Goal: Complete application form

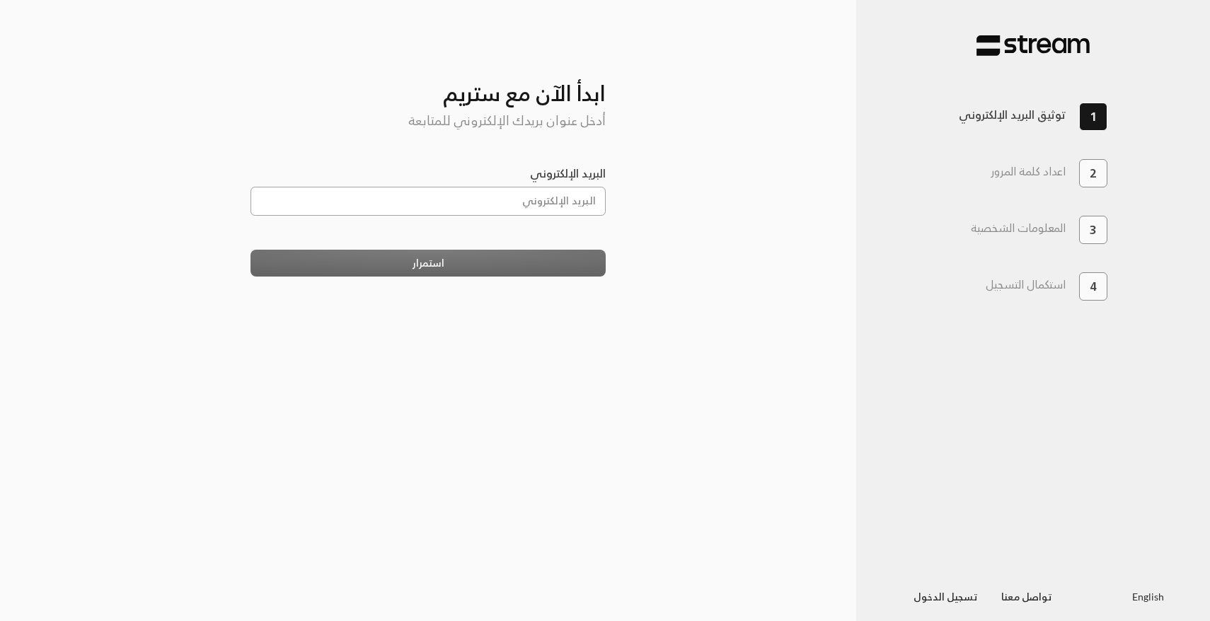
click at [566, 198] on input "البريد الإلكتروني" at bounding box center [429, 201] width 356 height 29
type input "[EMAIL_ADDRESS][DOMAIN_NAME]"
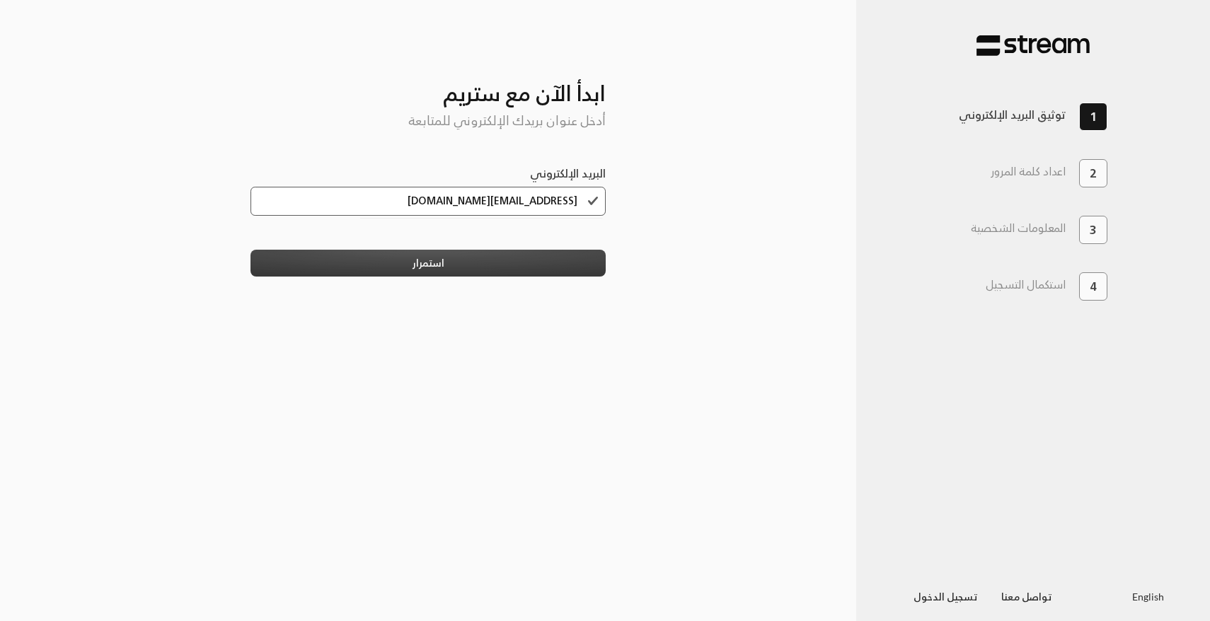
click at [513, 260] on button "استمرار" at bounding box center [429, 263] width 356 height 26
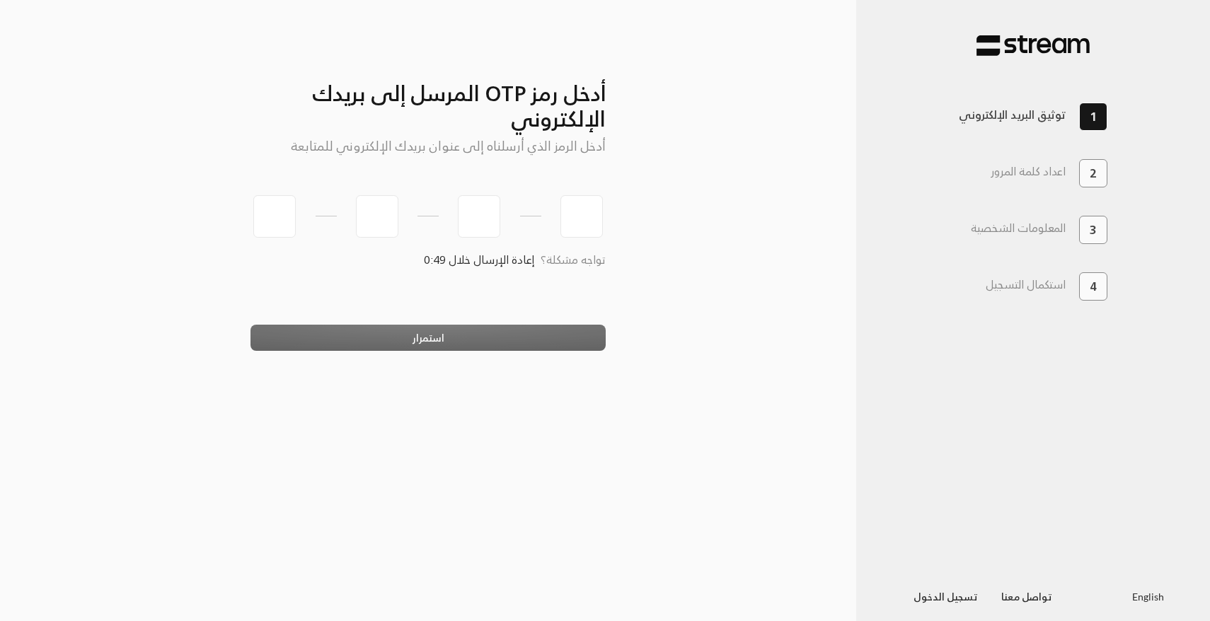
click at [284, 189] on div "أدخل رمز OTP المرسل إلى بريدك الإلكتروني أدخل الرمز الذي أرسلناه إلى عنوان بريد…" at bounding box center [429, 123] width 356 height 133
click at [273, 217] on input "tel" at bounding box center [274, 216] width 42 height 42
type input "8"
type input "2"
type input "9"
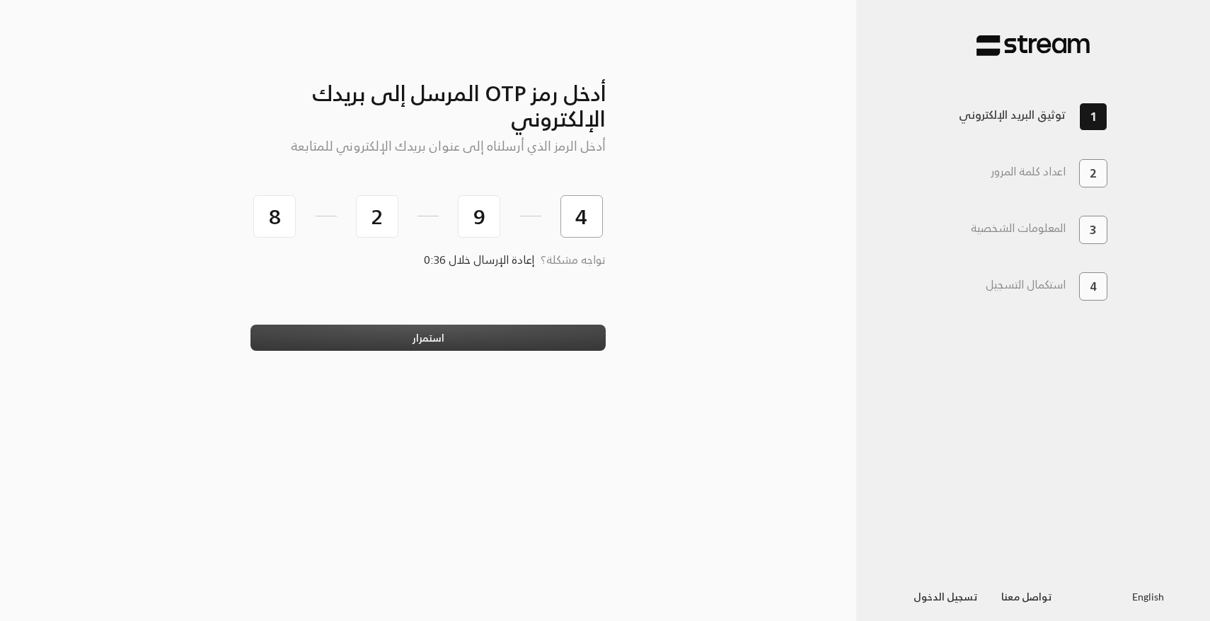
type input "4"
click at [292, 345] on button "استمرار" at bounding box center [429, 338] width 356 height 26
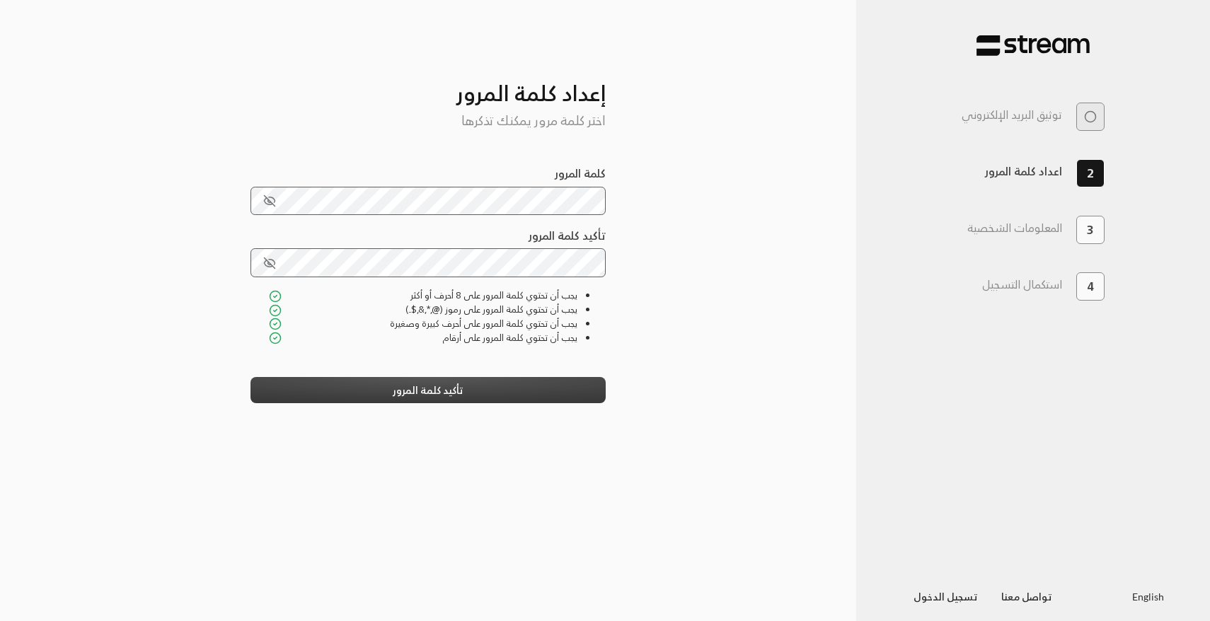
click at [356, 393] on button "تأكيد كلمة المرور" at bounding box center [429, 390] width 356 height 26
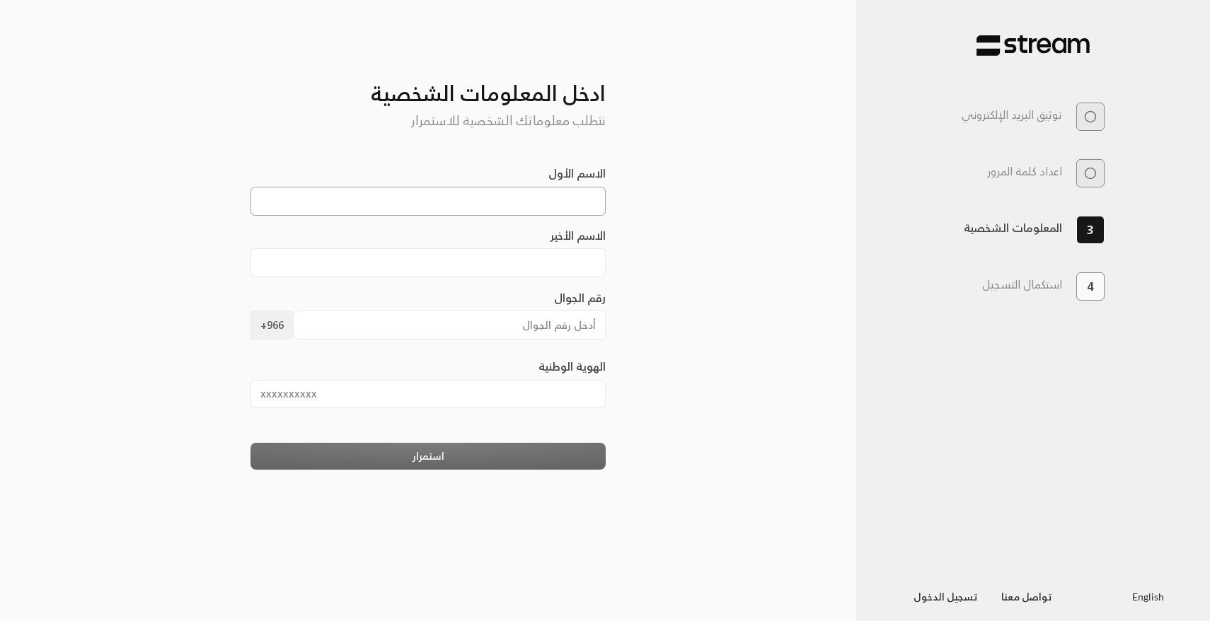
click at [436, 205] on input "الاسم الأول" at bounding box center [429, 201] width 356 height 29
type input "[PERSON_NAME]"
type input "Alsaab"
click at [467, 328] on input "رقم الجوال" at bounding box center [450, 325] width 314 height 29
click at [468, 319] on input "رقم الجوال" at bounding box center [450, 325] width 314 height 29
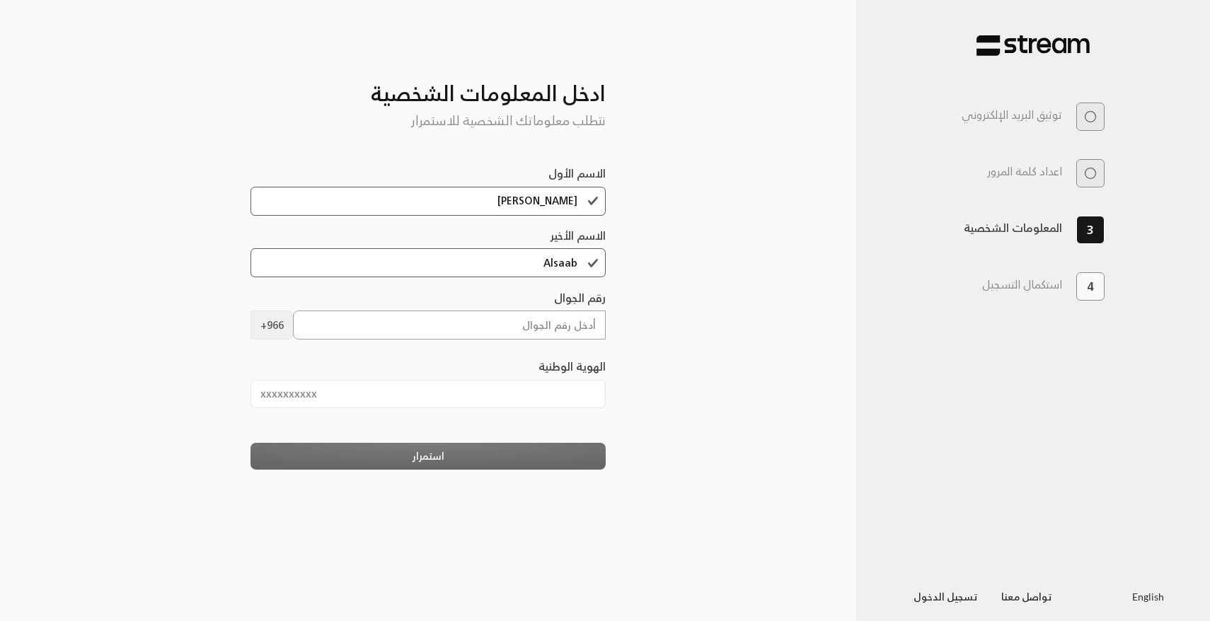
click at [463, 313] on input "رقم الجوال" at bounding box center [450, 325] width 314 height 29
type input "505466500"
click at [332, 390] on input "الهوية الوطنية" at bounding box center [429, 394] width 356 height 29
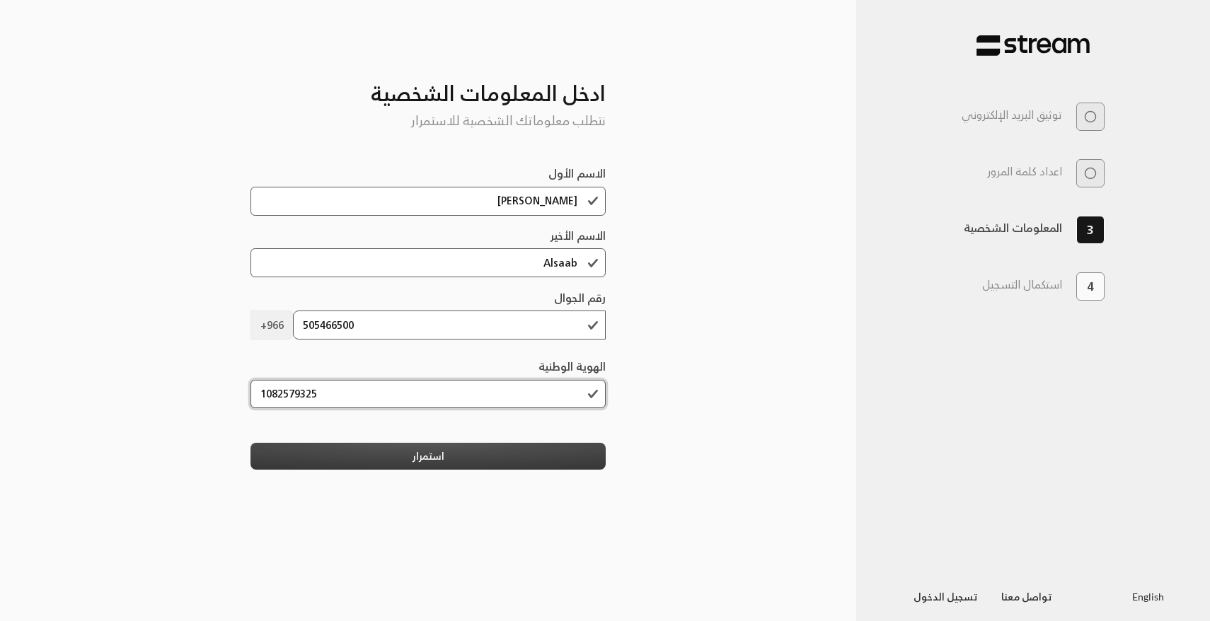
type input "1082579325"
click at [353, 469] on button "استمرار" at bounding box center [429, 456] width 356 height 26
